Goal: Information Seeking & Learning: Find specific fact

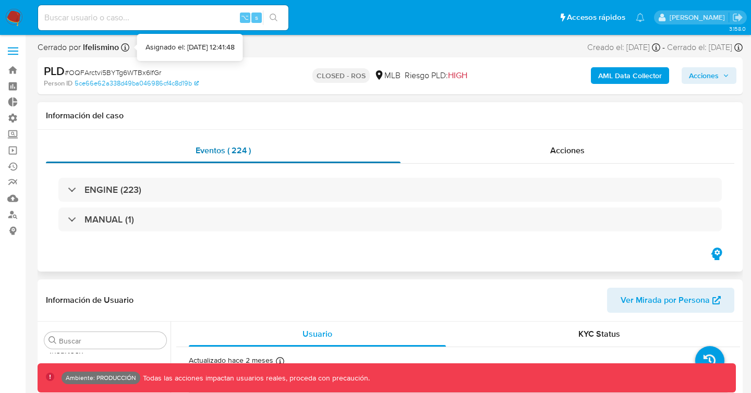
scroll to position [491, 0]
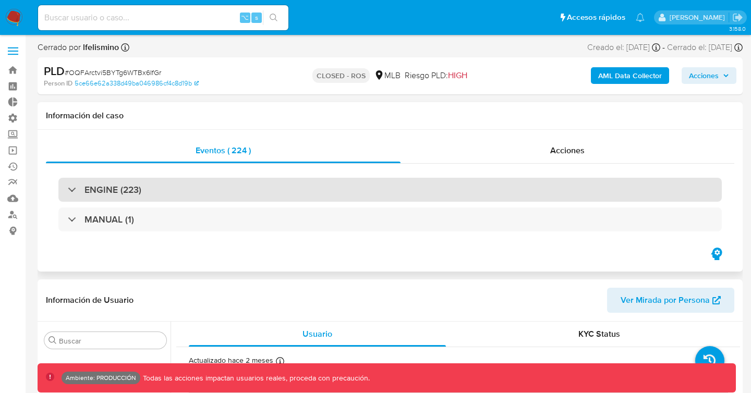
select select "10"
click at [149, 194] on div "ENGINE (223)" at bounding box center [390, 190] width 664 height 24
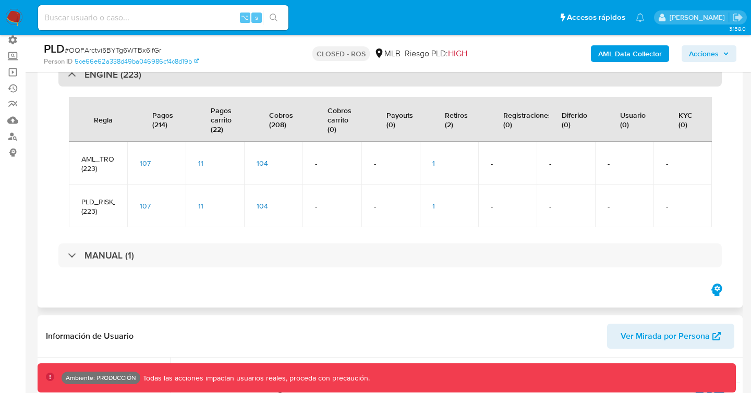
scroll to position [83, 0]
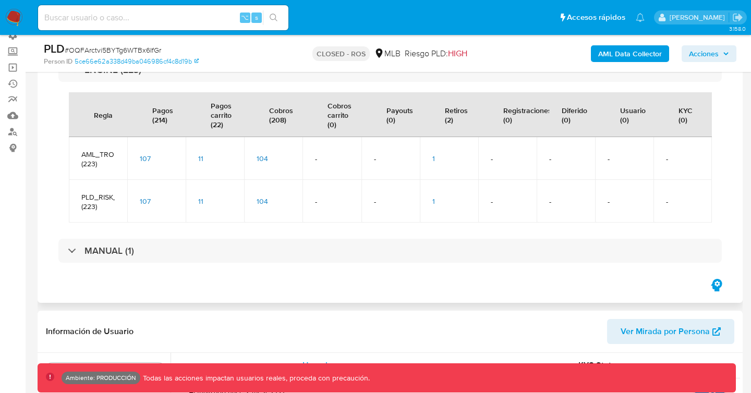
click at [144, 157] on span "107" at bounding box center [145, 158] width 11 height 10
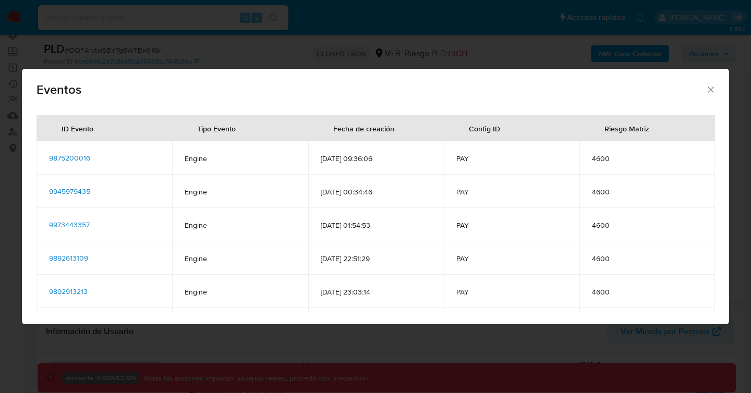
click at [74, 158] on span "9875200016" at bounding box center [69, 158] width 41 height 10
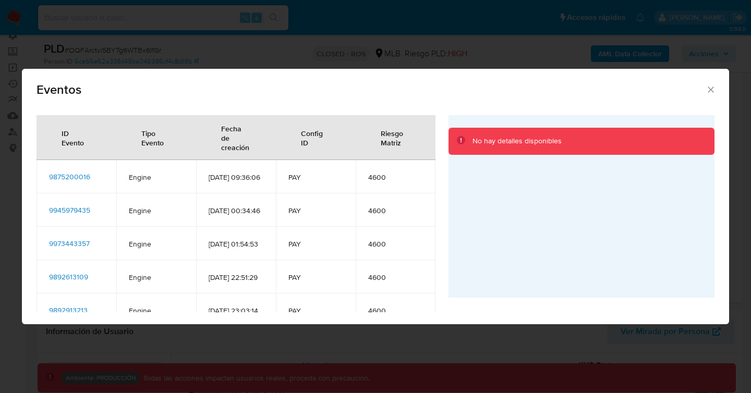
click at [68, 215] on span "9945979435" at bounding box center [69, 210] width 41 height 10
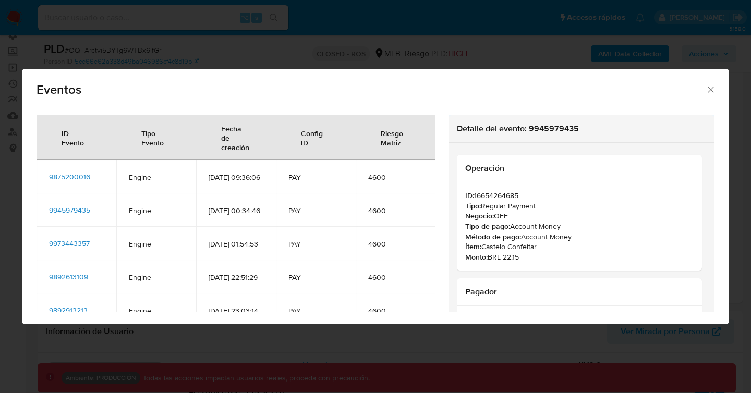
click at [82, 249] on span "9973443357" at bounding box center [69, 243] width 41 height 10
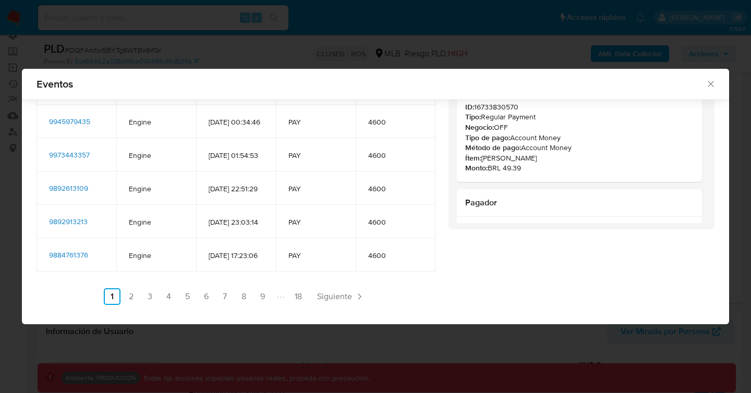
scroll to position [138, 0]
click at [207, 294] on link "6" at bounding box center [206, 296] width 17 height 17
click at [249, 295] on link "7" at bounding box center [253, 296] width 17 height 17
click at [326, 294] on link "18" at bounding box center [326, 296] width 17 height 17
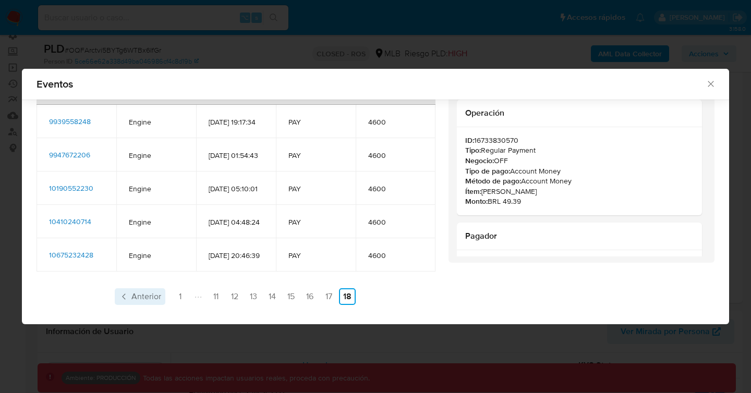
click at [134, 297] on span "Anterior" at bounding box center [146, 297] width 30 height 8
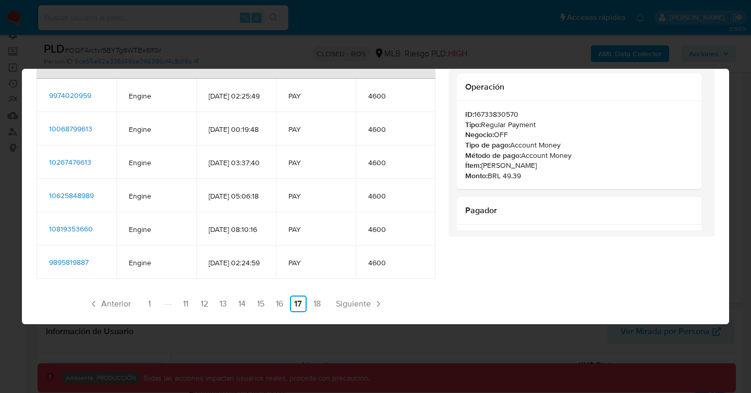
scroll to position [0, 0]
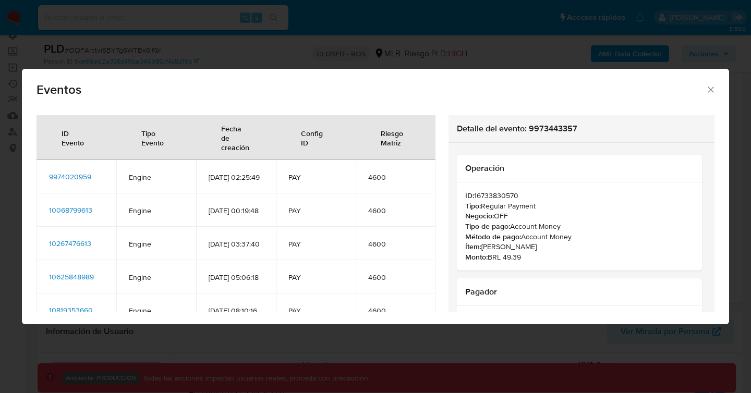
click at [711, 92] on icon "Cerrar" at bounding box center [711, 90] width 10 height 10
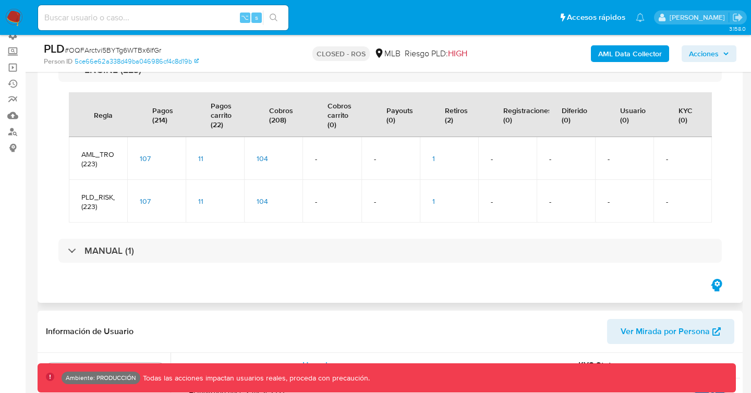
click at [151, 200] on div "107" at bounding box center [156, 201] width 33 height 9
click at [147, 201] on span "107" at bounding box center [145, 201] width 11 height 10
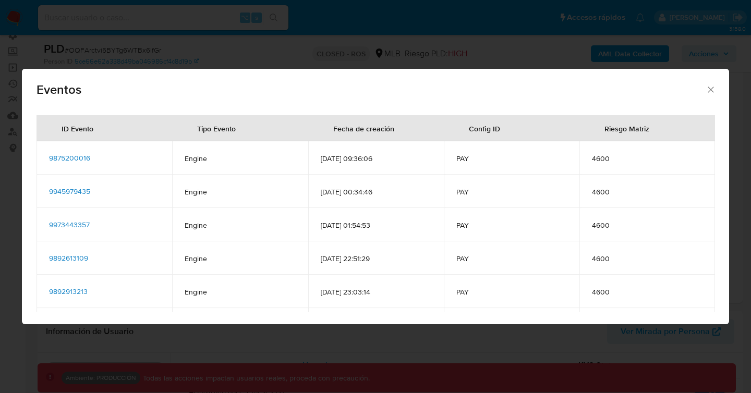
scroll to position [63, 0]
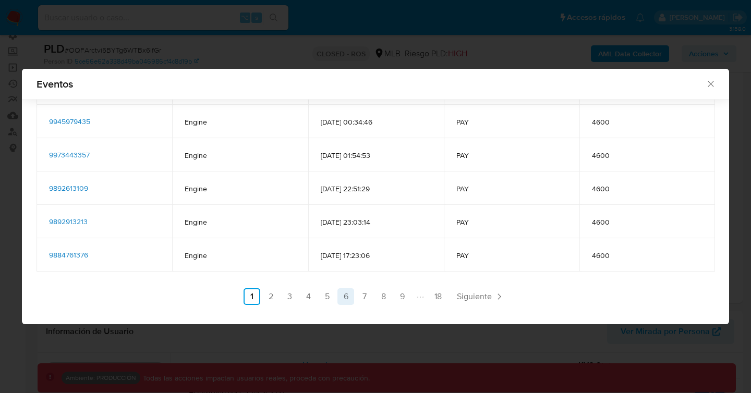
click at [344, 294] on link "6" at bounding box center [346, 296] width 17 height 17
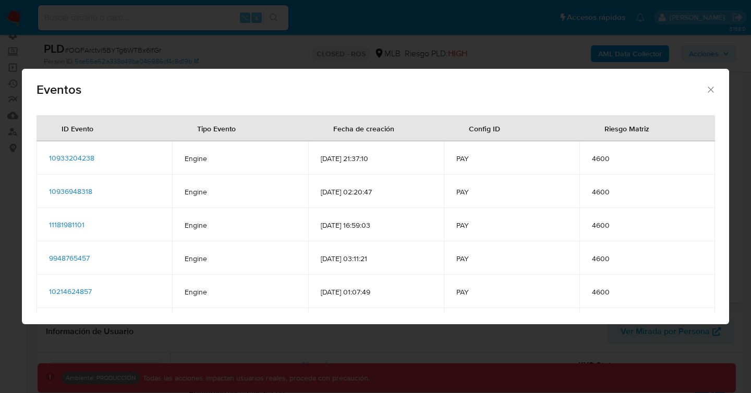
click at [496, 131] on div "Config ID" at bounding box center [484, 128] width 56 height 25
click at [709, 88] on icon "Cerrar" at bounding box center [711, 90] width 6 height 6
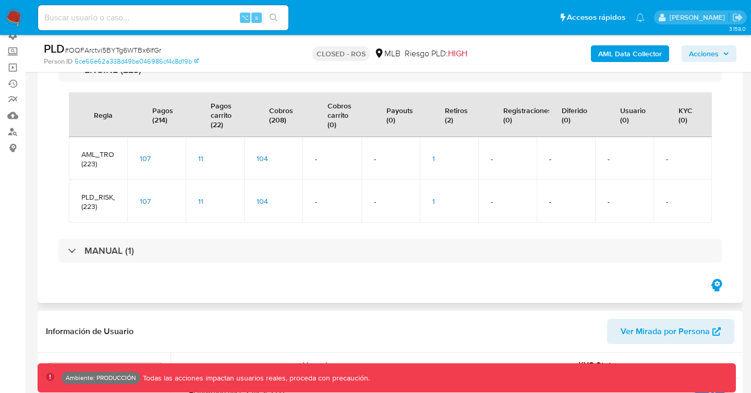
click at [144, 159] on span "107" at bounding box center [145, 158] width 11 height 10
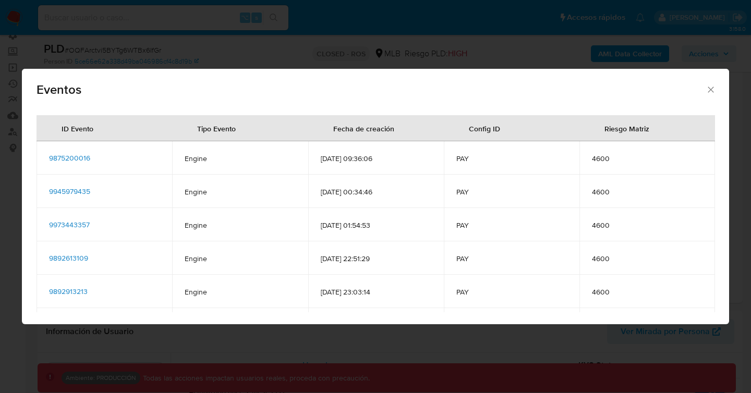
click at [709, 93] on icon "Cerrar" at bounding box center [711, 90] width 10 height 10
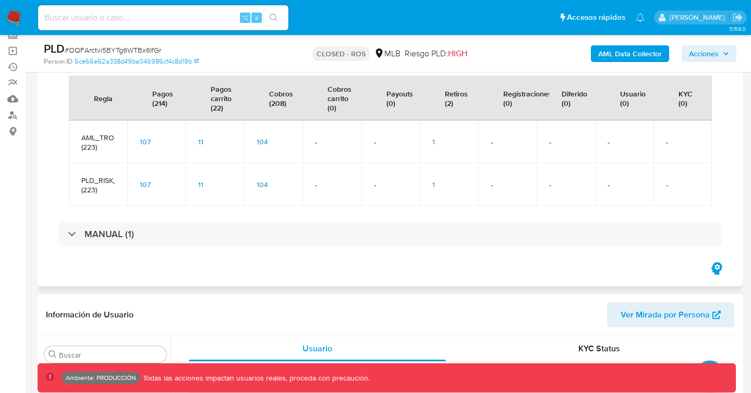
scroll to position [107, 0]
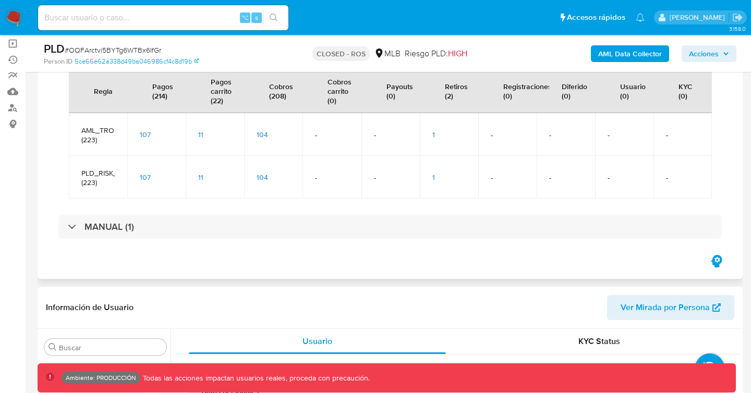
click at [199, 178] on span "11" at bounding box center [200, 177] width 5 height 10
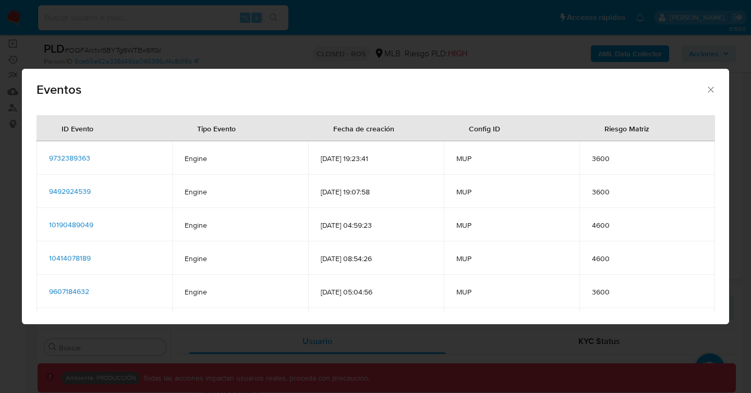
click at [709, 89] on icon "Cerrar" at bounding box center [711, 90] width 10 height 10
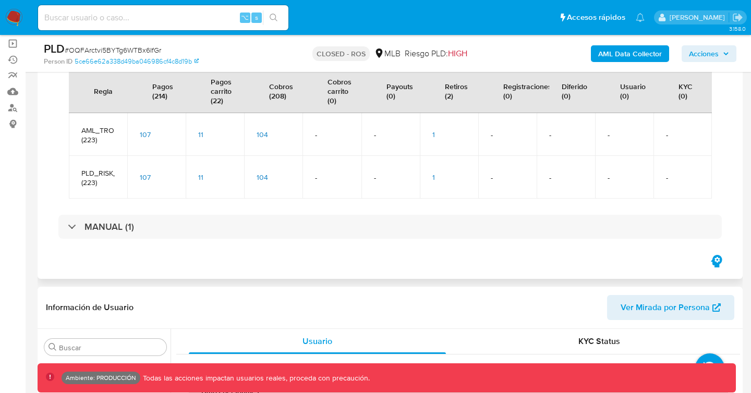
click at [266, 175] on span "104" at bounding box center [262, 177] width 11 height 10
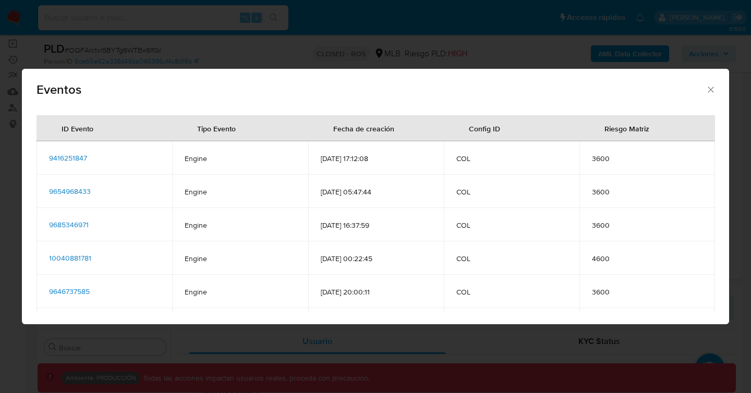
scroll to position [63, 0]
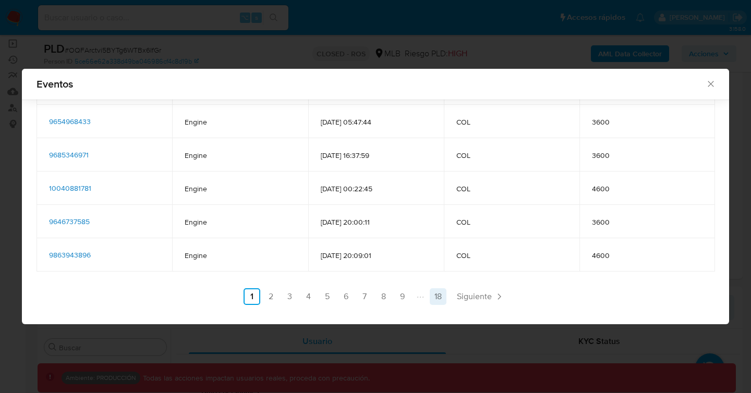
click at [439, 296] on link "18" at bounding box center [438, 296] width 17 height 17
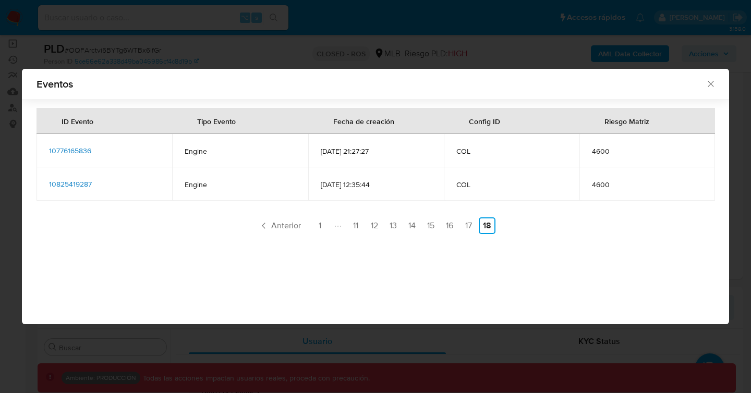
click at [711, 83] on icon "Cerrar" at bounding box center [711, 84] width 6 height 6
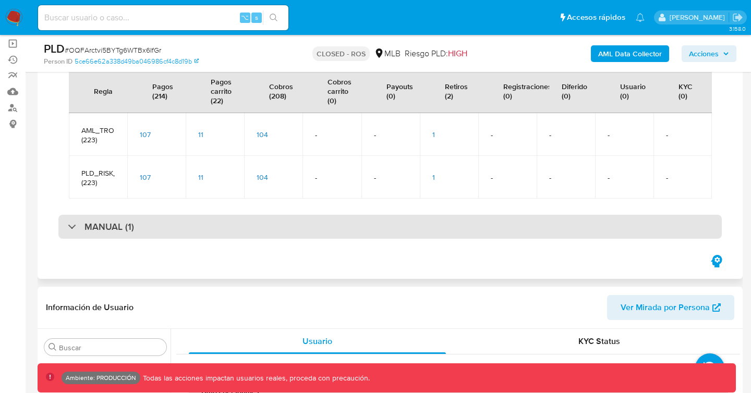
click at [99, 225] on h3 "MANUAL (1)" at bounding box center [110, 226] width 50 height 11
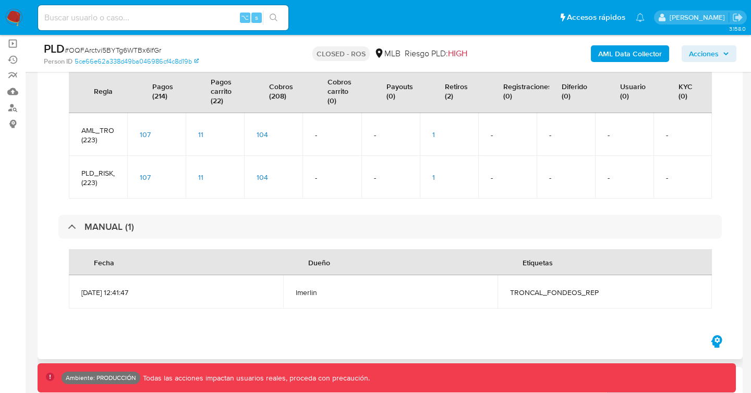
click at [270, 133] on div "104" at bounding box center [273, 134] width 33 height 9
click at [266, 133] on span "104" at bounding box center [262, 134] width 11 height 10
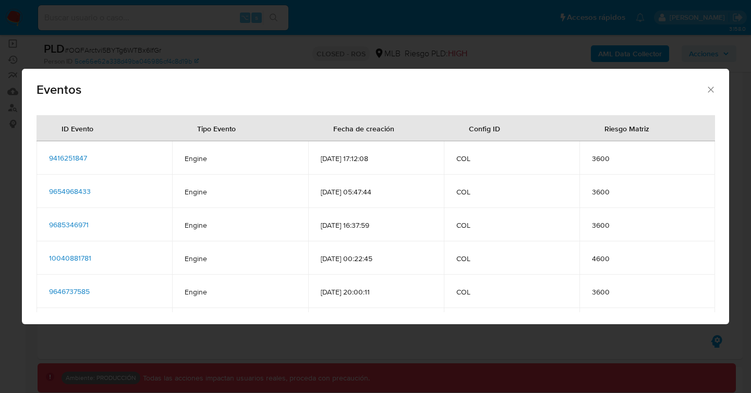
click at [708, 83] on div "Eventos" at bounding box center [375, 88] width 707 height 38
click at [708, 88] on icon "Cerrar" at bounding box center [711, 90] width 10 height 10
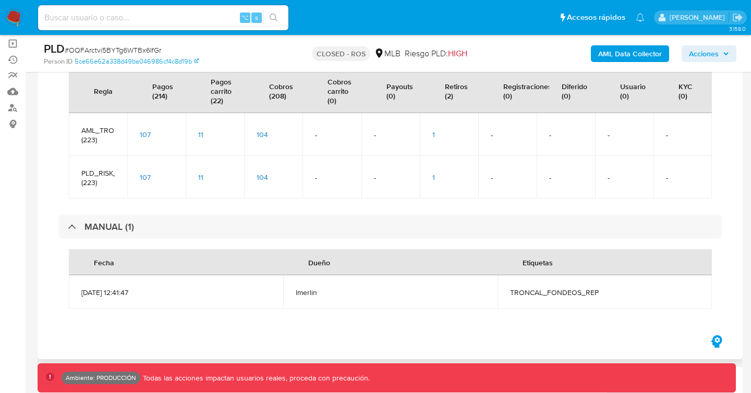
click at [200, 133] on span "11" at bounding box center [200, 134] width 5 height 10
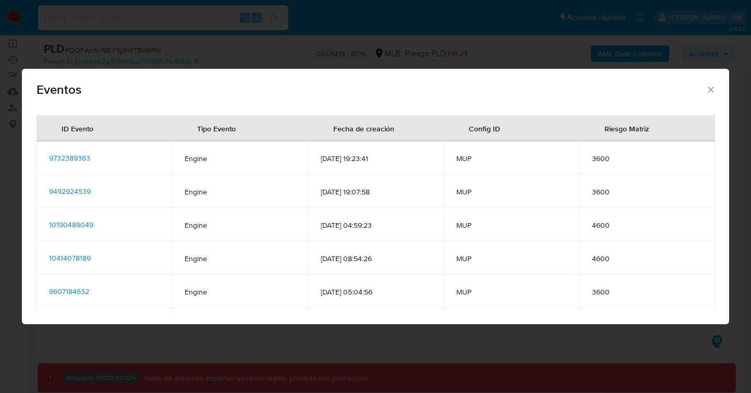
scroll to position [63, 0]
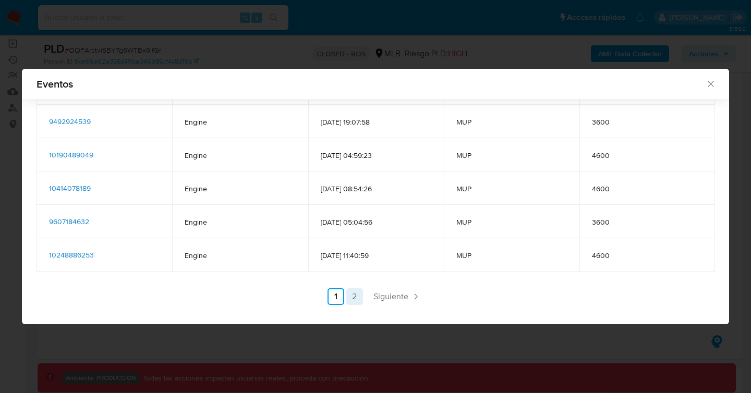
click at [356, 297] on link "2" at bounding box center [354, 296] width 17 height 17
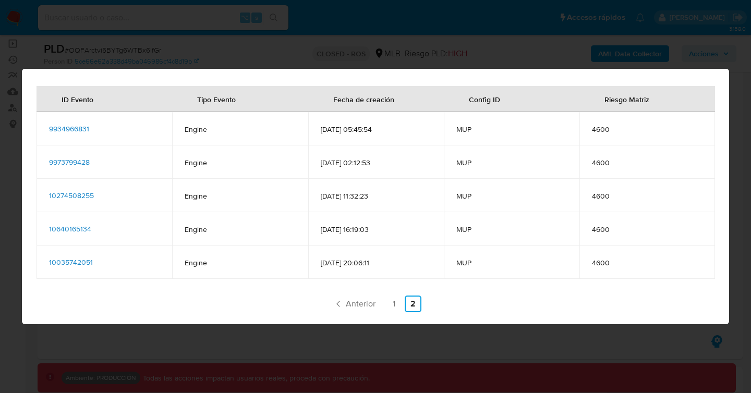
click at [402, 40] on div "Eventos ID Evento Tipo Evento Fecha de creación Config ID Riesgo Matriz 9934966…" at bounding box center [375, 196] width 751 height 393
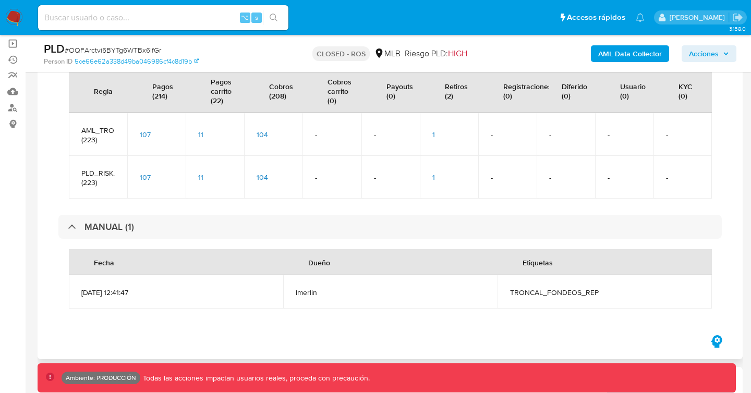
click at [147, 133] on span "107" at bounding box center [145, 134] width 11 height 10
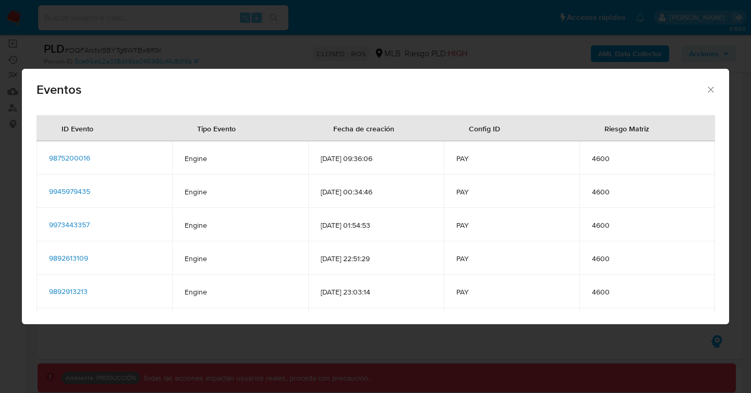
scroll to position [63, 0]
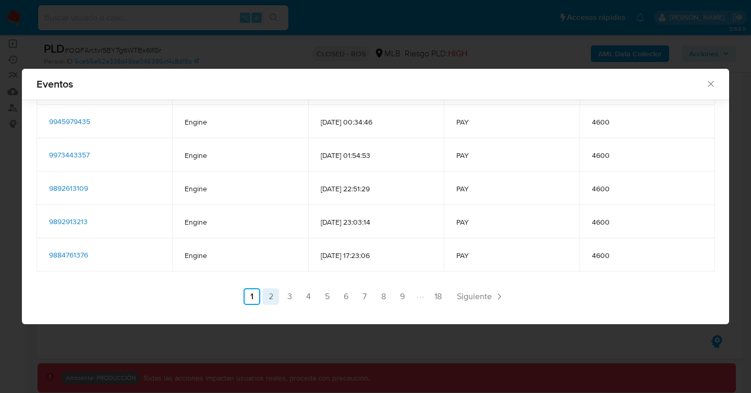
click at [272, 296] on link "2" at bounding box center [270, 296] width 17 height 17
click at [319, 297] on link "3" at bounding box center [317, 296] width 17 height 17
click at [337, 298] on link "4" at bounding box center [336, 296] width 17 height 17
click at [356, 297] on link "5" at bounding box center [355, 296] width 17 height 17
click at [379, 297] on link "6" at bounding box center [374, 296] width 17 height 17
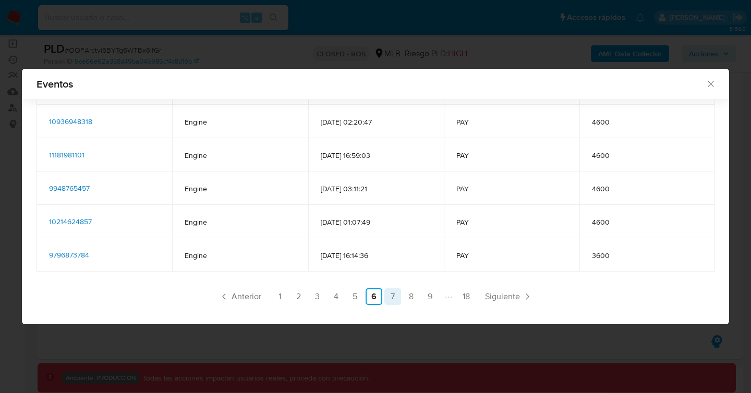
click at [393, 296] on link "7" at bounding box center [392, 296] width 17 height 17
click at [409, 295] on link "8" at bounding box center [411, 296] width 17 height 17
click at [429, 296] on link "9" at bounding box center [430, 296] width 17 height 17
click at [394, 294] on link "10" at bounding box center [391, 296] width 17 height 17
click at [394, 294] on link "11" at bounding box center [391, 296] width 17 height 17
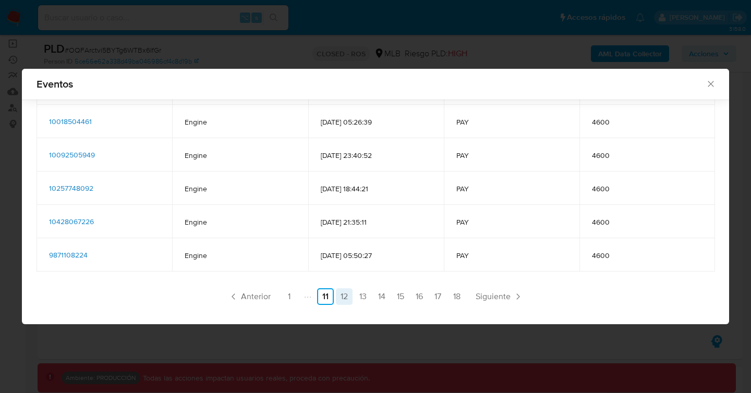
click at [344, 294] on link "12" at bounding box center [344, 296] width 17 height 17
click at [356, 295] on link "13" at bounding box center [363, 296] width 17 height 17
click at [378, 296] on link "14" at bounding box center [382, 296] width 17 height 17
click at [398, 297] on link "15" at bounding box center [400, 296] width 17 height 17
click at [415, 296] on link "16" at bounding box center [419, 296] width 17 height 17
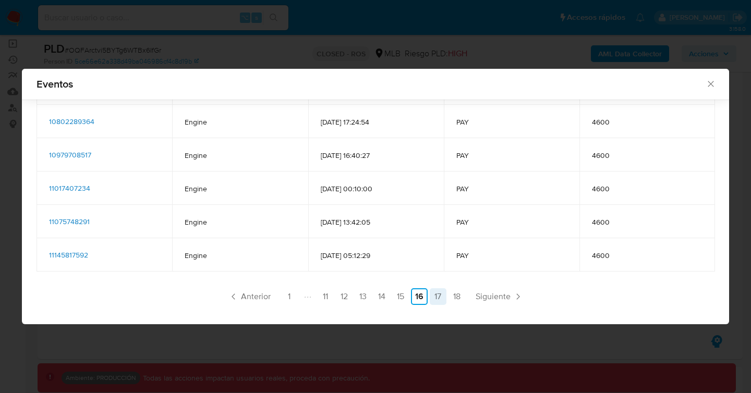
click at [435, 296] on link "17" at bounding box center [438, 296] width 17 height 17
click at [456, 295] on link "18" at bounding box center [457, 296] width 17 height 17
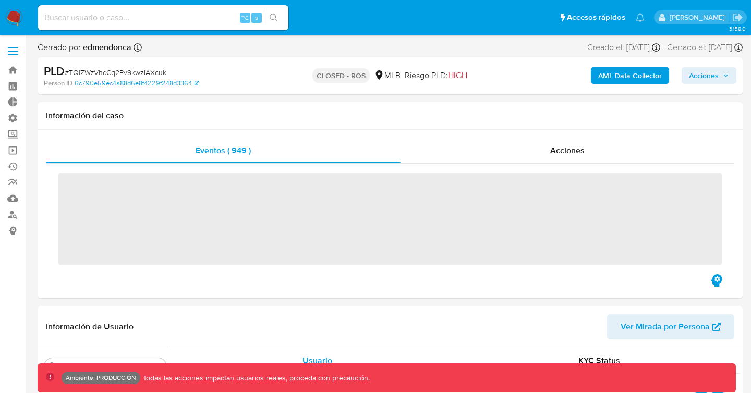
scroll to position [491, 0]
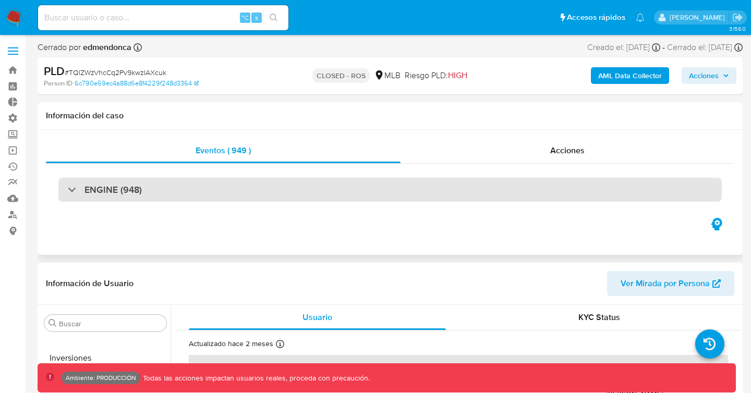
select select "10"
click at [128, 184] on h3 "ENGINE (948)" at bounding box center [113, 189] width 57 height 11
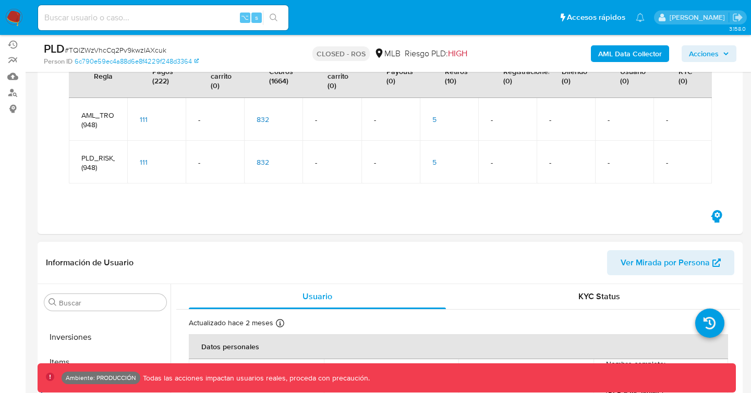
scroll to position [104, 0]
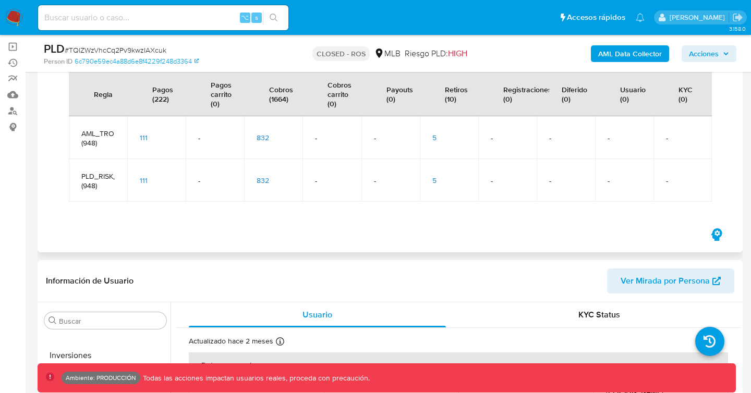
click at [143, 136] on span "111" at bounding box center [144, 138] width 8 height 10
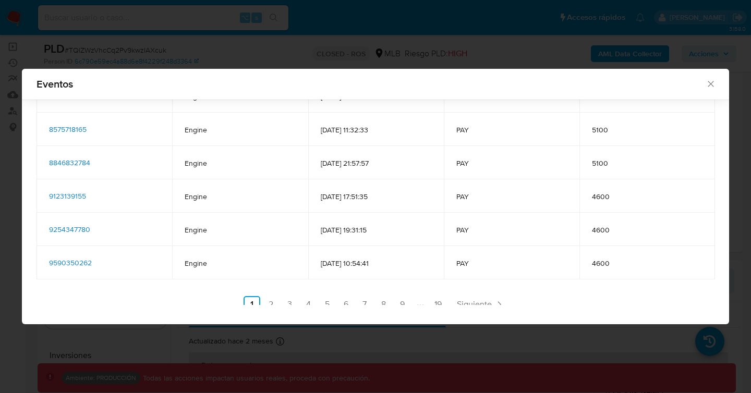
scroll to position [63, 0]
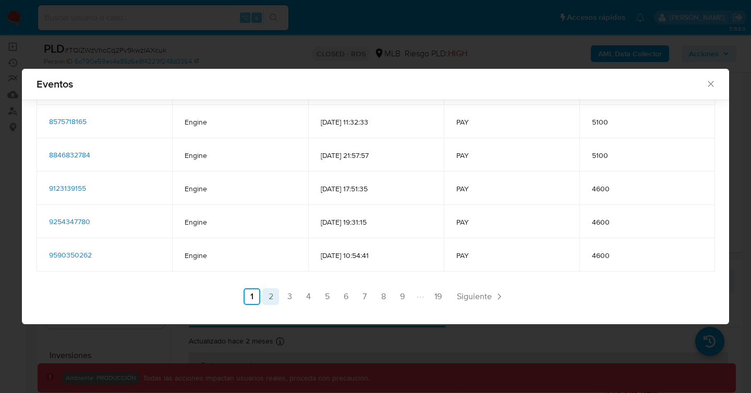
click at [275, 295] on link "2" at bounding box center [270, 296] width 17 height 17
click at [317, 297] on link "3" at bounding box center [317, 296] width 17 height 17
click at [344, 299] on link "4" at bounding box center [336, 296] width 17 height 17
click at [369, 297] on link "6" at bounding box center [374, 296] width 17 height 17
click at [383, 298] on ul "Anterior 1 2 3 4 5 6 7 8 9 19 Siguiente" at bounding box center [376, 296] width 678 height 17
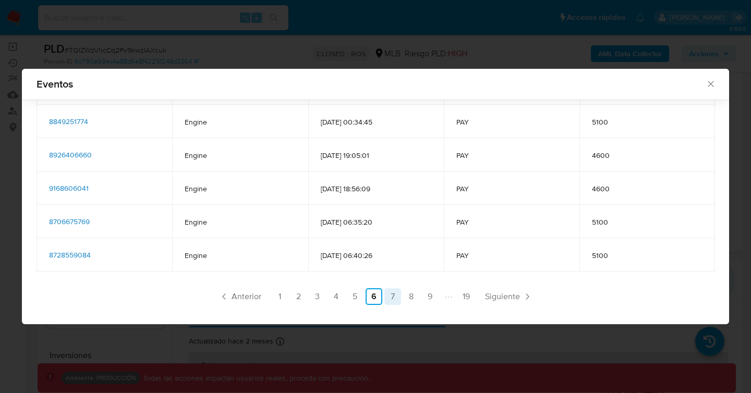
click at [395, 298] on link "7" at bounding box center [392, 296] width 17 height 17
click at [415, 299] on link "8" at bounding box center [411, 296] width 17 height 17
click at [429, 299] on link "9" at bounding box center [430, 296] width 17 height 17
click at [429, 299] on link "12" at bounding box center [429, 296] width 17 height 17
click at [346, 299] on link "13" at bounding box center [344, 296] width 17 height 17
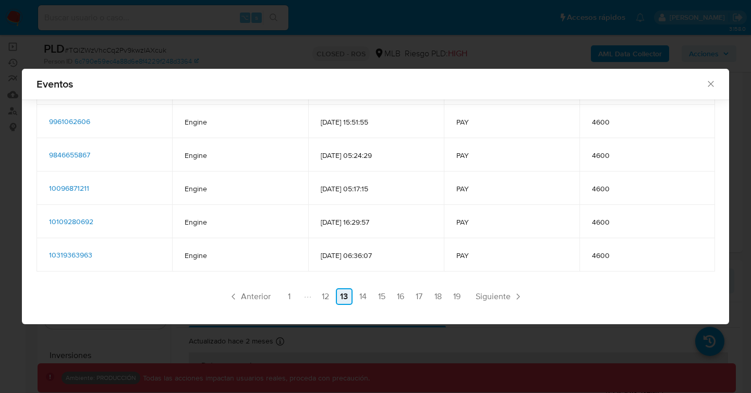
click at [347, 299] on link "13" at bounding box center [344, 296] width 17 height 17
click at [356, 299] on link "14" at bounding box center [363, 296] width 17 height 17
click at [381, 298] on link "15" at bounding box center [382, 296] width 17 height 17
click at [400, 300] on link "16" at bounding box center [400, 296] width 17 height 17
click at [417, 299] on link "17" at bounding box center [419, 296] width 17 height 17
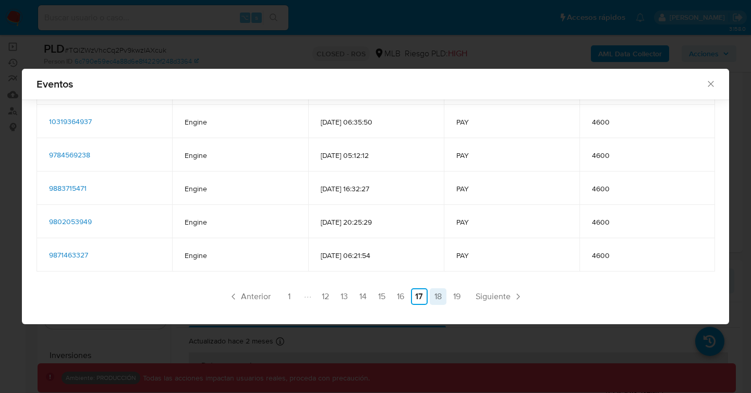
click at [435, 298] on link "18" at bounding box center [438, 296] width 17 height 17
click at [452, 298] on link "19" at bounding box center [457, 296] width 17 height 17
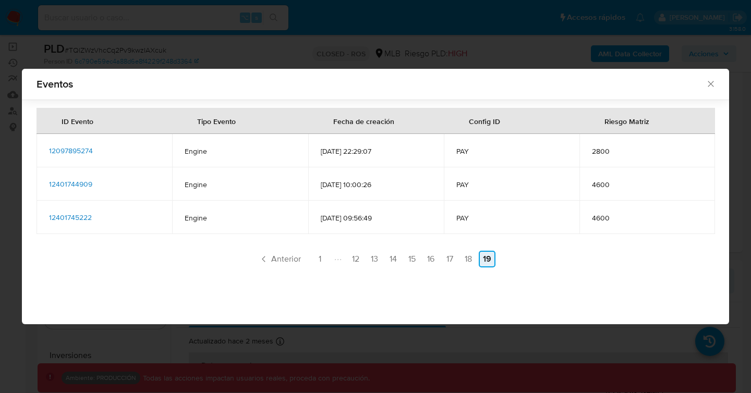
scroll to position [0, 0]
click at [714, 84] on icon "Cerrar" at bounding box center [711, 84] width 10 height 10
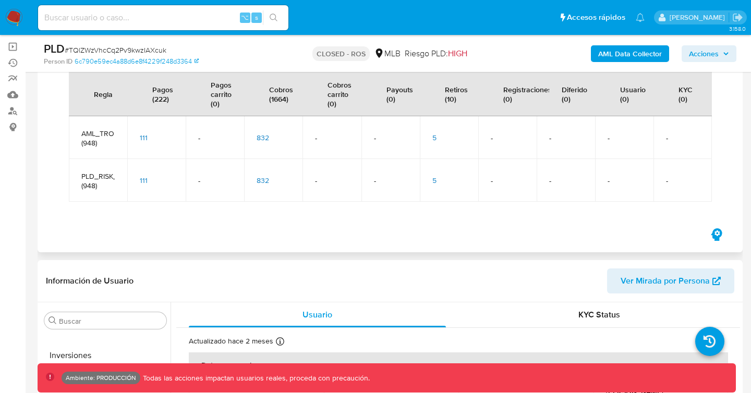
click at [264, 135] on span "832" at bounding box center [263, 138] width 13 height 10
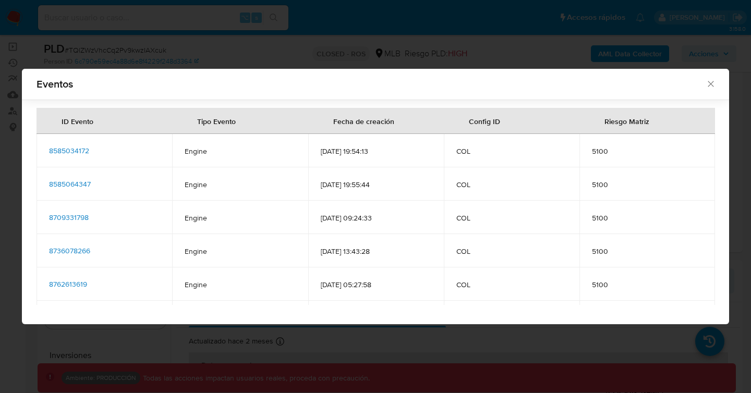
scroll to position [63, 0]
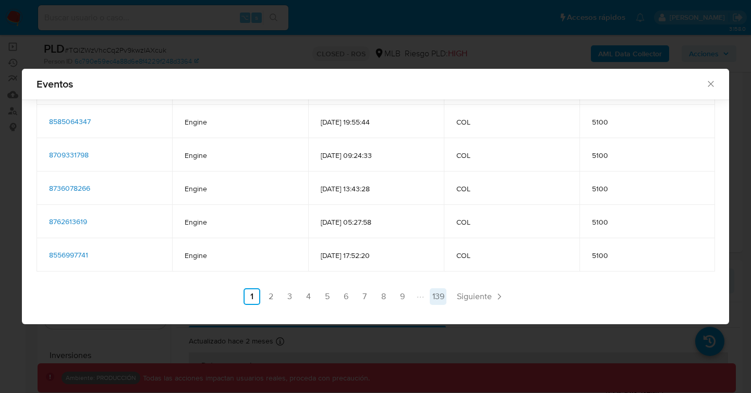
click at [440, 298] on link "139" at bounding box center [438, 296] width 17 height 17
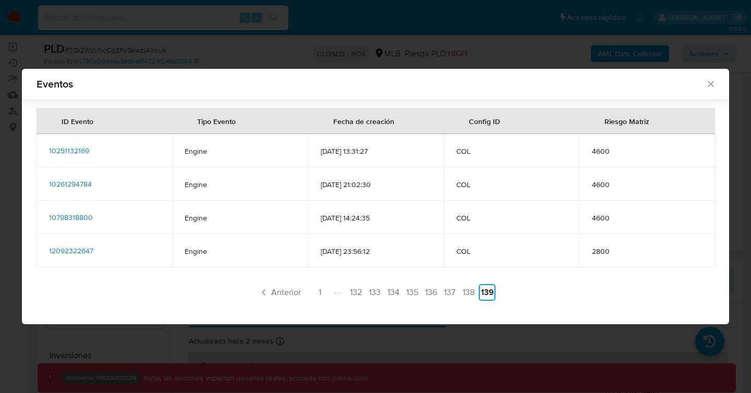
click at [402, 293] on ul "Anterior 1 132 133 134 135 136 137 138 139 Siguiente" at bounding box center [376, 292] width 678 height 17
click at [409, 292] on link "135" at bounding box center [412, 292] width 17 height 17
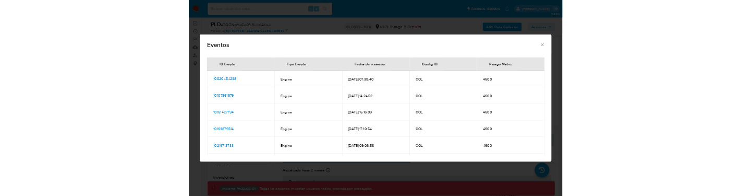
scroll to position [63, 0]
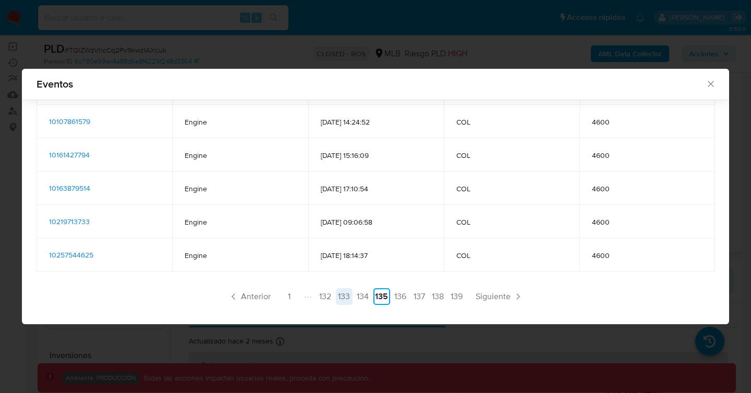
click at [342, 298] on link "133" at bounding box center [344, 296] width 17 height 17
click at [327, 298] on link "132" at bounding box center [325, 296] width 17 height 17
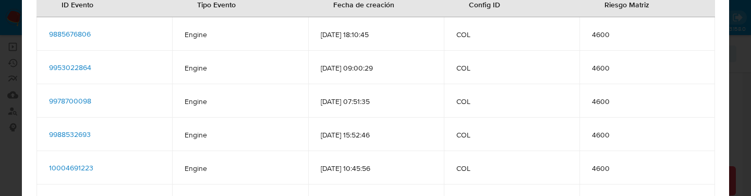
scroll to position [0, 0]
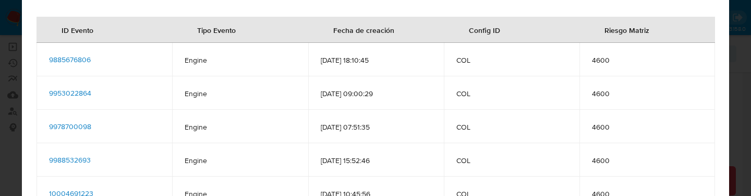
click at [11, 105] on div "Eventos ID Evento Tipo Evento Fecha de creación Config ID Riesgo Matriz 9885676…" at bounding box center [375, 98] width 751 height 196
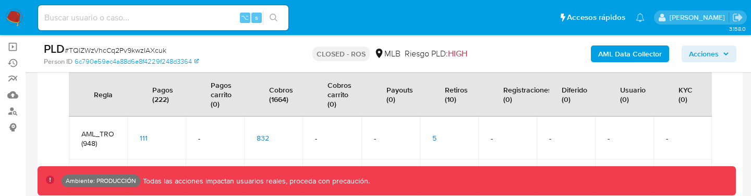
click at [143, 135] on span "111" at bounding box center [144, 138] width 8 height 10
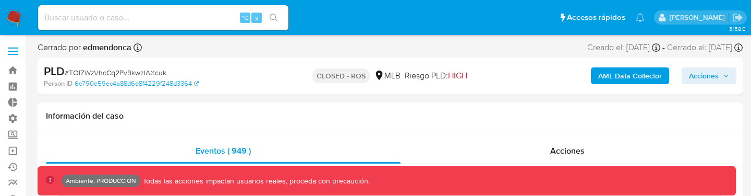
scroll to position [491, 0]
select select "10"
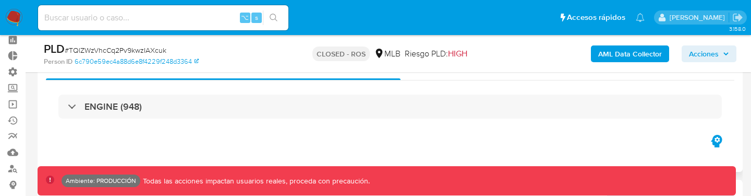
scroll to position [43, 0]
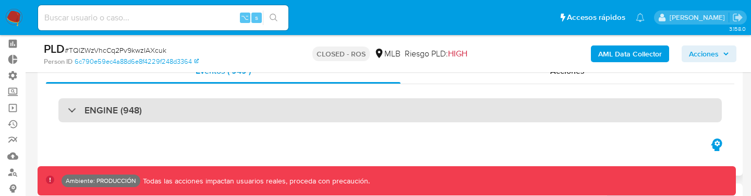
click at [140, 113] on h3 "ENGINE (948)" at bounding box center [113, 109] width 57 height 11
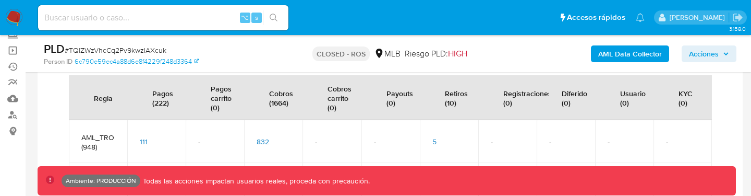
scroll to position [120, 0]
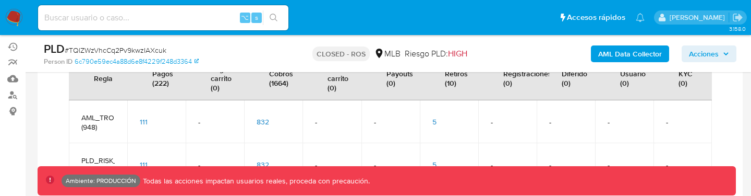
click at [269, 121] on div "832" at bounding box center [273, 121] width 33 height 9
click at [266, 121] on span "832" at bounding box center [263, 121] width 13 height 10
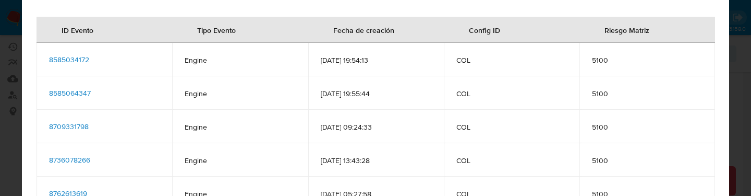
click at [77, 57] on span "8585034172" at bounding box center [69, 59] width 40 height 10
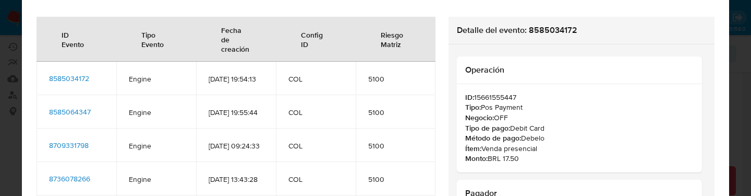
click at [14, 60] on div "Eventos ID Evento Tipo Evento Fecha de creación Config ID Riesgo Matriz 8585034…" at bounding box center [375, 98] width 751 height 196
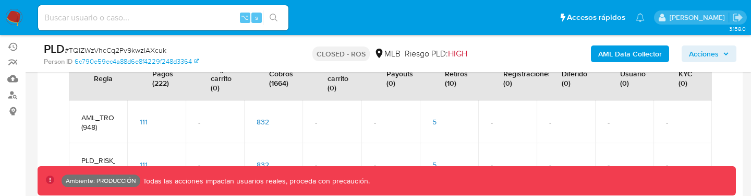
click at [268, 121] on span "832" at bounding box center [263, 121] width 13 height 10
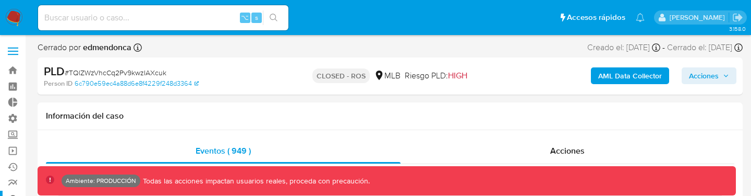
scroll to position [491, 0]
select select "10"
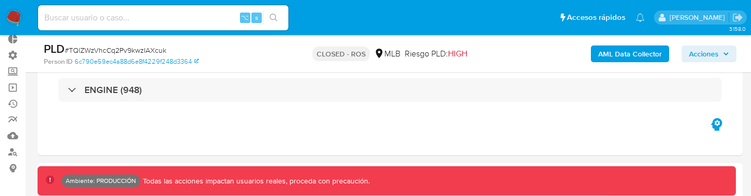
scroll to position [54, 0]
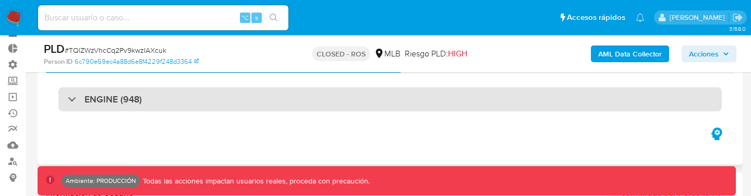
click at [226, 97] on div "ENGINE (948)" at bounding box center [390, 99] width 664 height 24
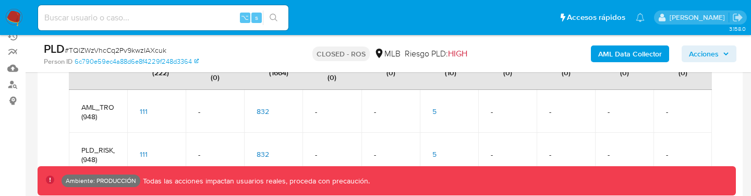
scroll to position [135, 0]
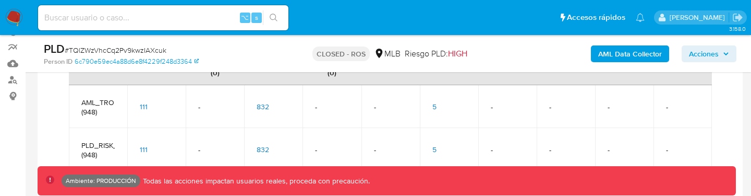
click at [266, 148] on span "832" at bounding box center [263, 149] width 13 height 10
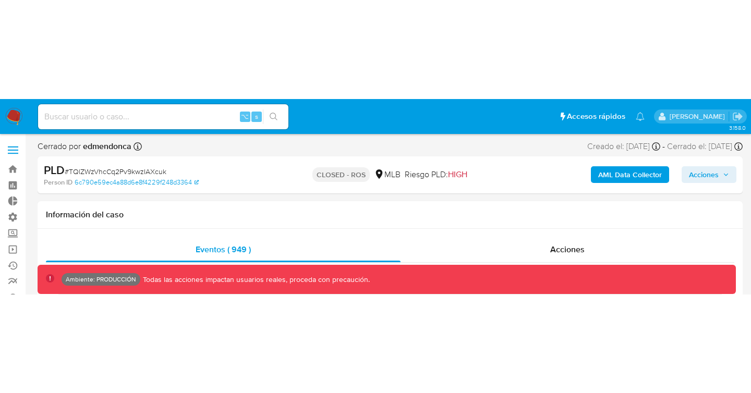
scroll to position [491, 0]
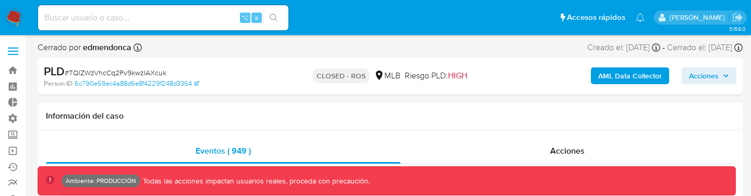
select select "10"
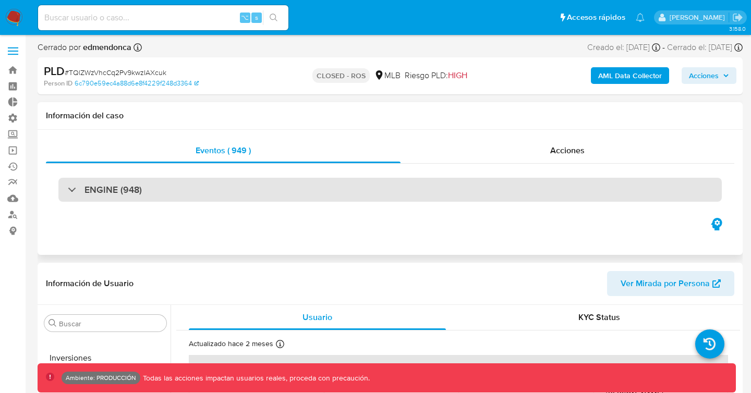
click at [205, 180] on div "ENGINE (948)" at bounding box center [390, 190] width 664 height 24
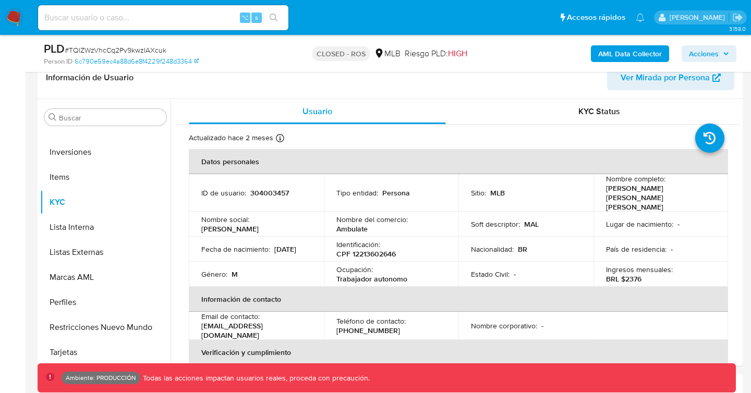
scroll to position [0, 0]
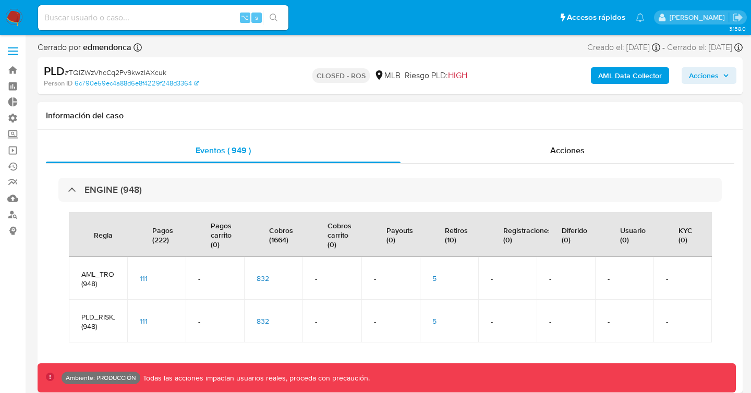
click at [142, 195] on span "111" at bounding box center [144, 278] width 8 height 10
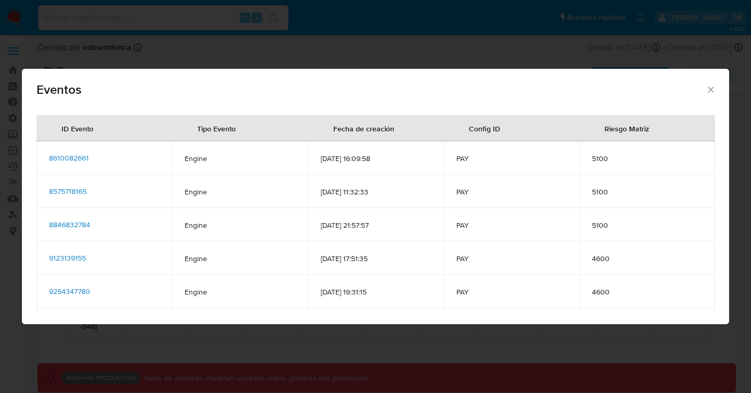
scroll to position [63, 0]
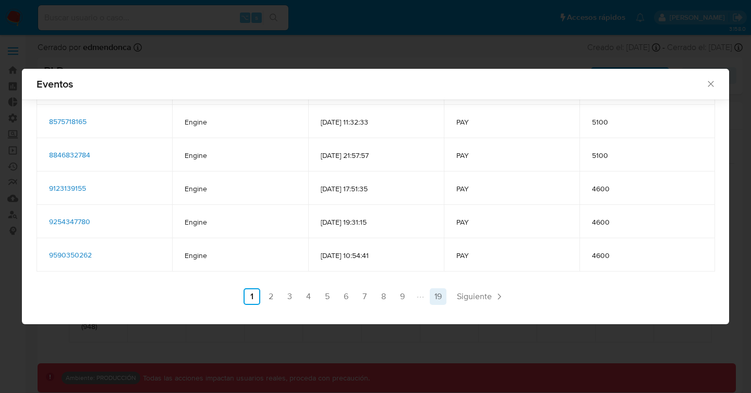
click at [442, 195] on link "19" at bounding box center [438, 296] width 17 height 17
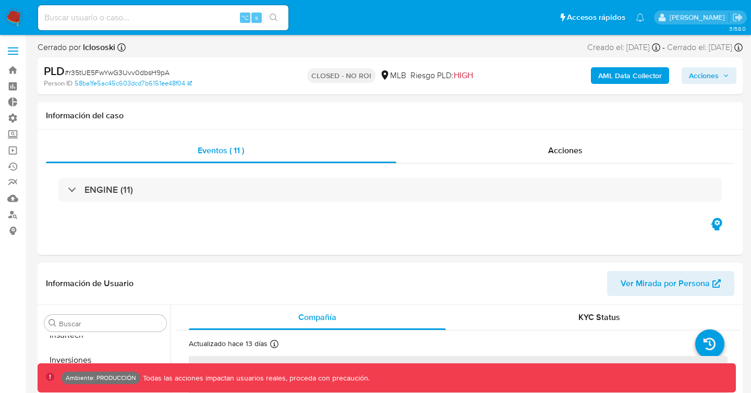
scroll to position [491, 0]
select select "10"
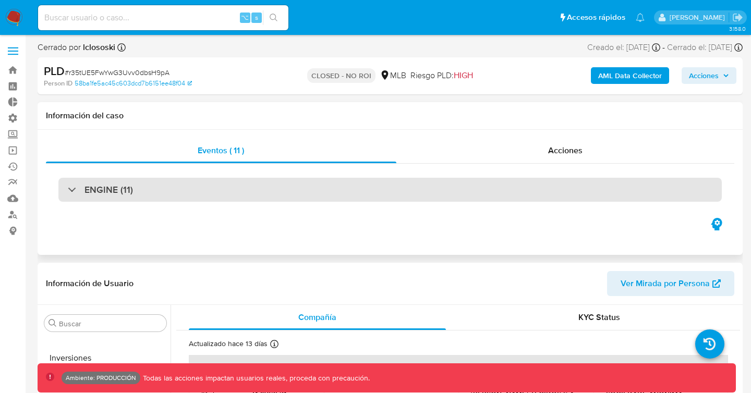
click at [114, 194] on h3 "ENGINE (11)" at bounding box center [109, 189] width 49 height 11
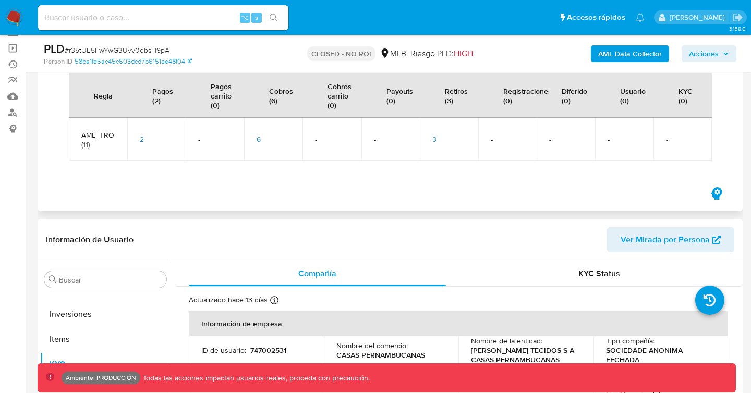
scroll to position [104, 0]
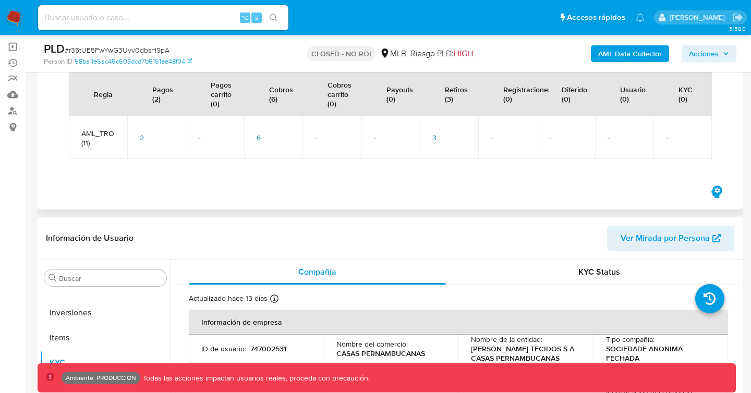
click at [140, 137] on span "2" at bounding box center [142, 138] width 4 height 10
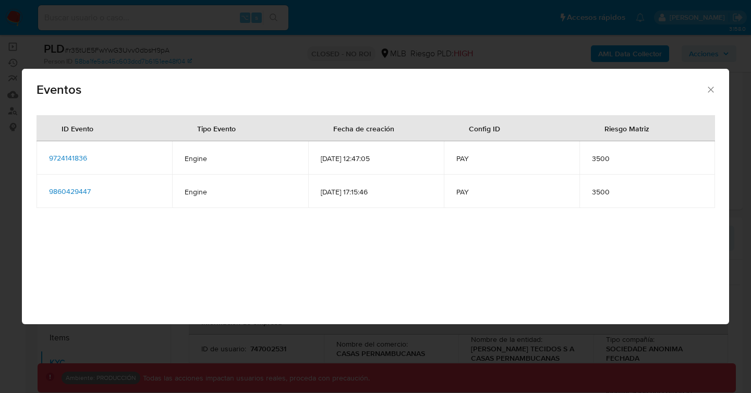
click at [707, 93] on icon "Cerrar" at bounding box center [711, 90] width 10 height 10
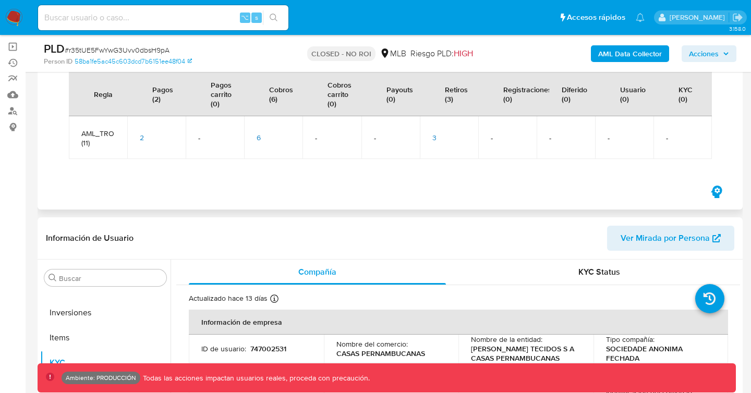
click at [258, 140] on span "6" at bounding box center [259, 138] width 4 height 10
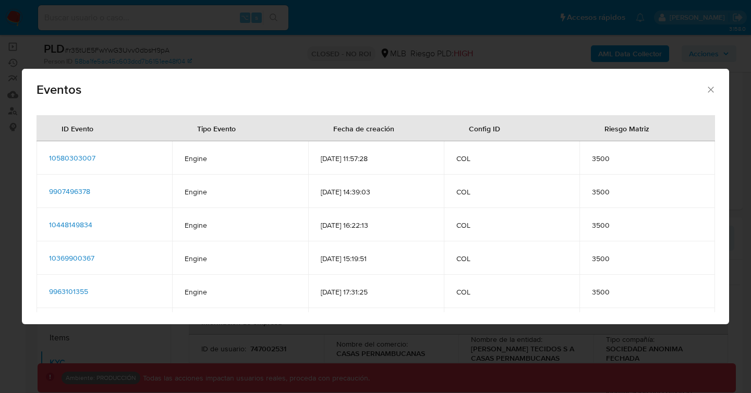
scroll to position [29, 0]
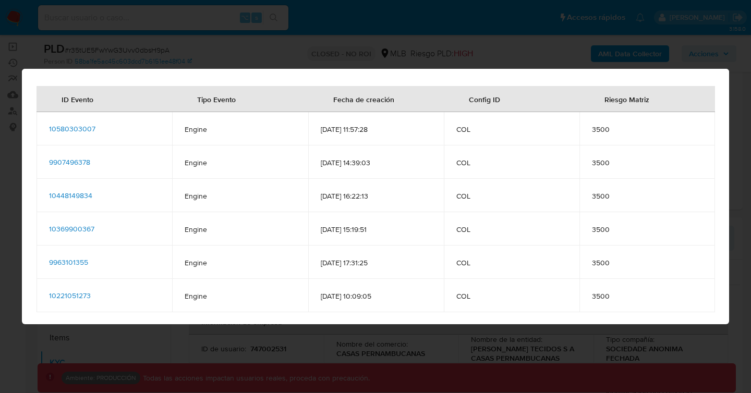
click at [721, 44] on div "Eventos ID Evento Tipo Evento Fecha de creación Config ID Riesgo Matriz 1058030…" at bounding box center [375, 196] width 751 height 393
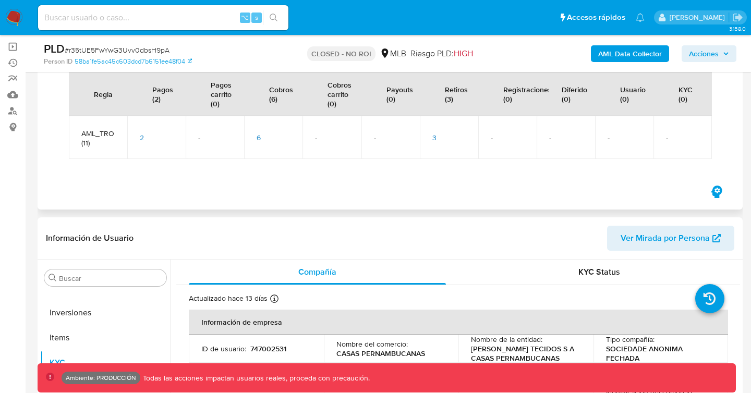
click at [433, 140] on span "3" at bounding box center [434, 138] width 4 height 10
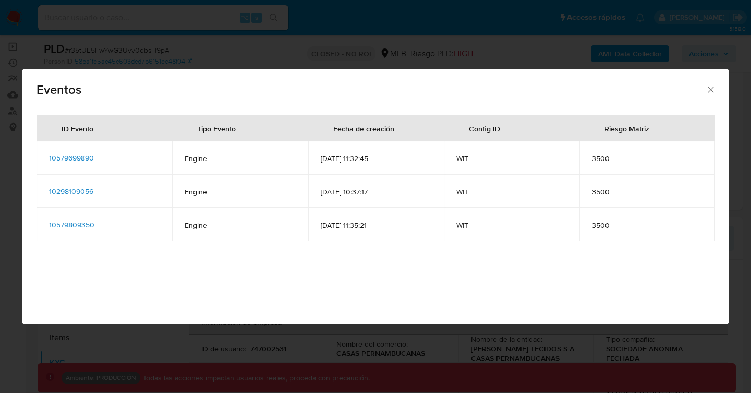
click at [80, 156] on span "10579699890" at bounding box center [71, 158] width 45 height 10
